Goal: Task Accomplishment & Management: Complete application form

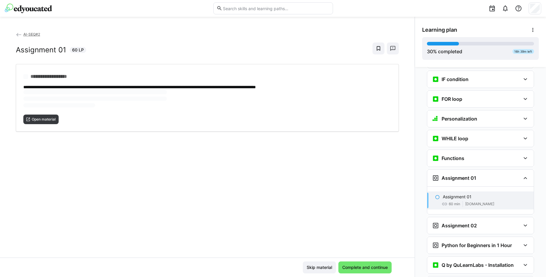
scroll to position [386, 0]
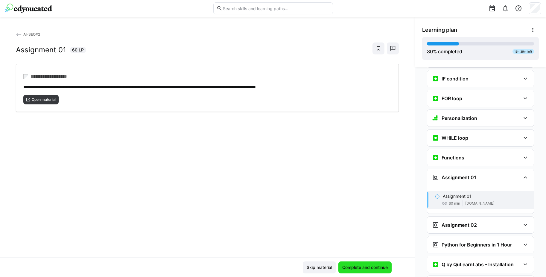
click at [362, 268] on span "Complete and continue" at bounding box center [365, 268] width 47 height 6
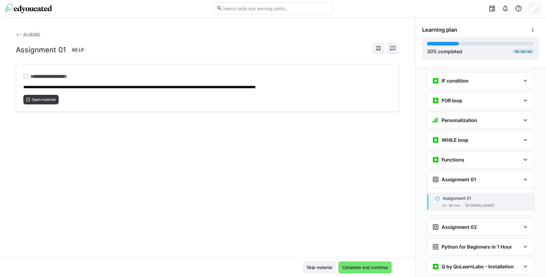
scroll to position [386, 0]
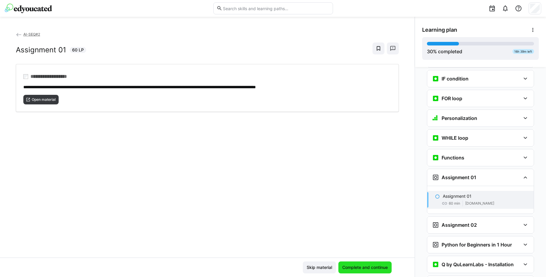
click at [359, 265] on span "Complete and continue" at bounding box center [365, 268] width 47 height 6
click at [52, 95] on span "Open material" at bounding box center [40, 100] width 35 height 10
click at [367, 271] on span "Complete and continue" at bounding box center [365, 268] width 53 height 12
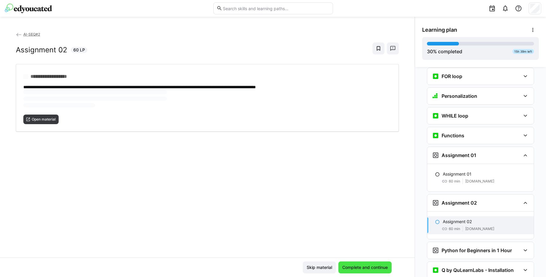
scroll to position [411, 0]
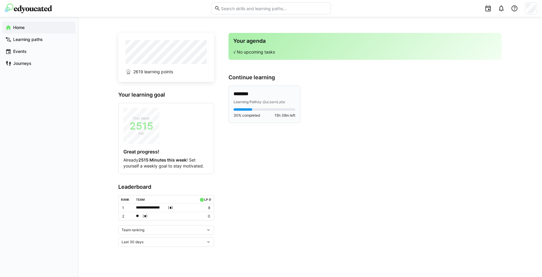
click at [264, 119] on div "******** Learning Path by QuLearnLabs 30% completed 15h 39m left" at bounding box center [264, 104] width 71 height 37
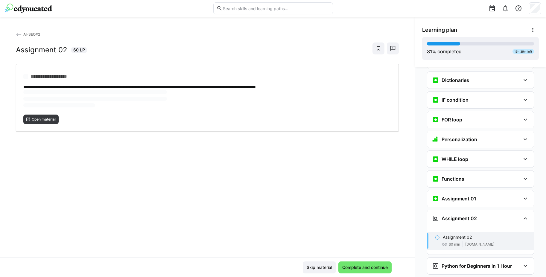
scroll to position [386, 0]
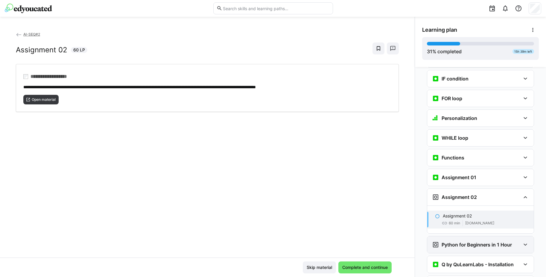
click at [460, 242] on h3 "Python for Beginners in 1 Hour" at bounding box center [477, 245] width 70 height 6
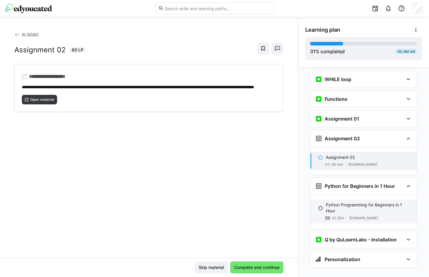
click at [344, 202] on p "Python Programming for Beginners in 1 Hour" at bounding box center [369, 208] width 86 height 12
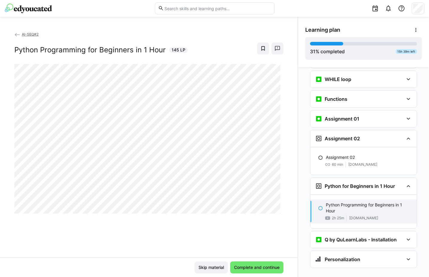
click at [183, 42] on div "AI-SEQ#2 Python Programming for Beginners in 1 Hour 145 LP" at bounding box center [148, 47] width 269 height 33
click at [143, 46] on h2 "Python Programming for Beginners in 1 Hour" at bounding box center [89, 49] width 151 height 9
